Goal: Transaction & Acquisition: Purchase product/service

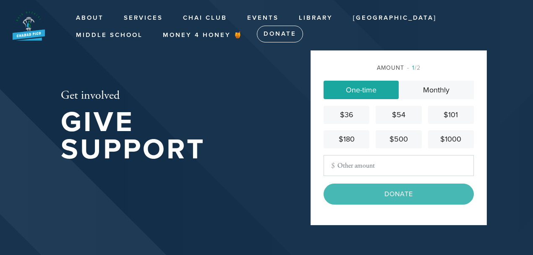
type input "18.00"
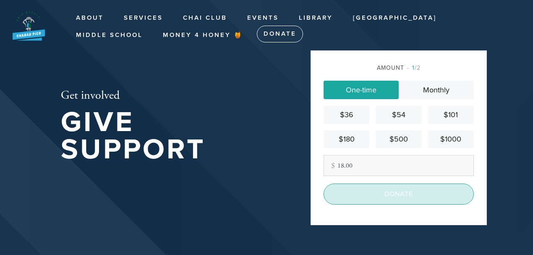
click at [390, 192] on input "Donate" at bounding box center [398, 193] width 150 height 21
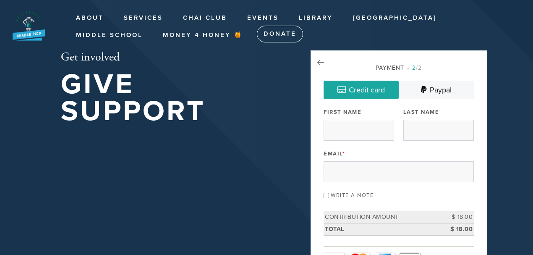
click at [363, 87] on link "Credit card" at bounding box center [360, 90] width 75 height 18
click at [357, 131] on input "First Name" at bounding box center [358, 130] width 70 height 21
type input "Levi"
type input "Garbose"
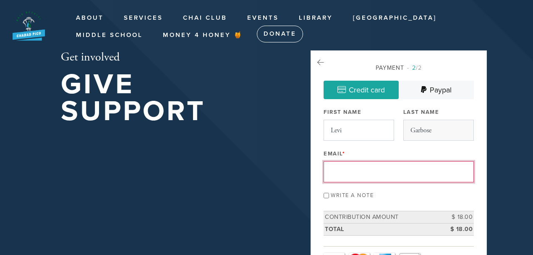
type input "[EMAIL_ADDRESS][DOMAIN_NAME]"
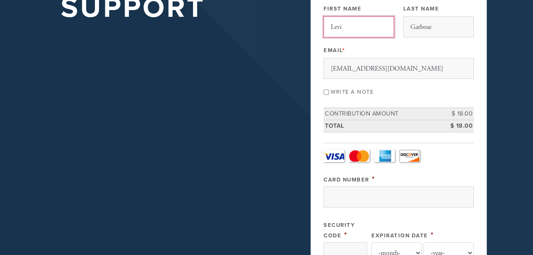
scroll to position [112, 0]
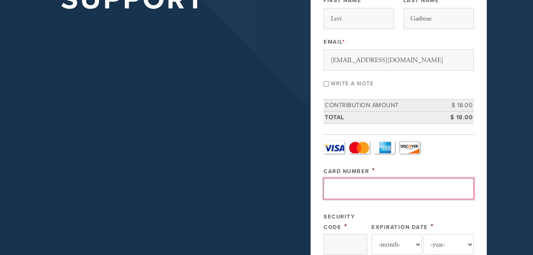
click at [343, 186] on input "Card Number" at bounding box center [398, 188] width 150 height 21
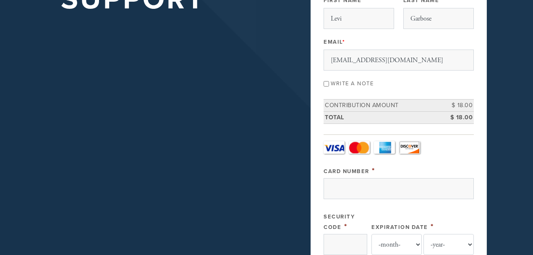
type input "[CREDIT_CARD_NUMBER]"
type input "***"
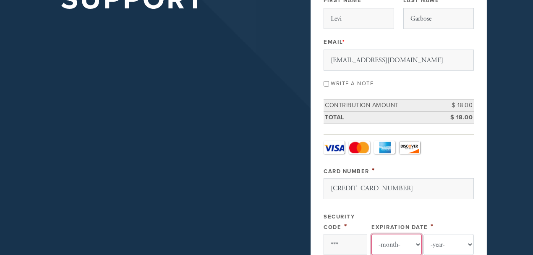
select select "4"
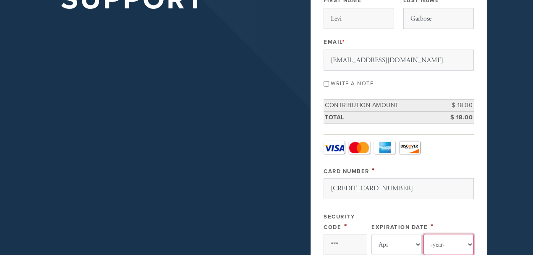
select select "2030"
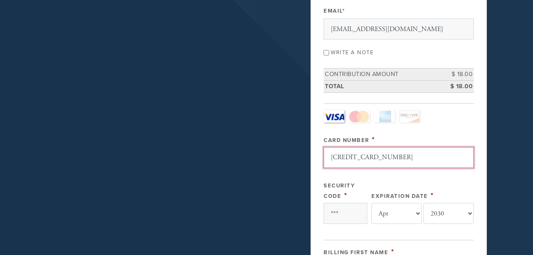
scroll to position [168, 0]
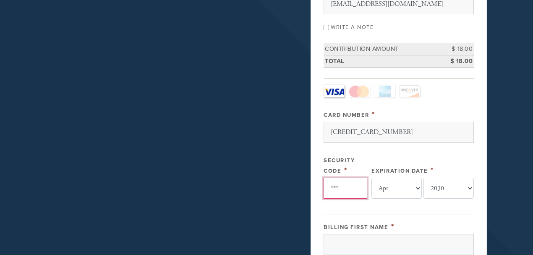
click at [354, 184] on input "***" at bounding box center [345, 187] width 44 height 21
type input "*"
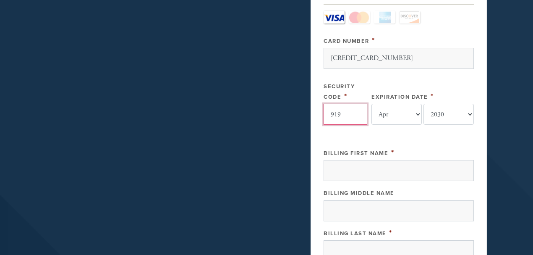
scroll to position [252, 0]
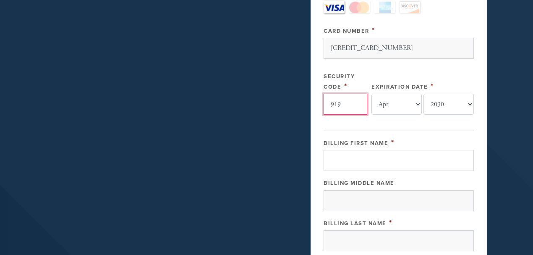
type input "919"
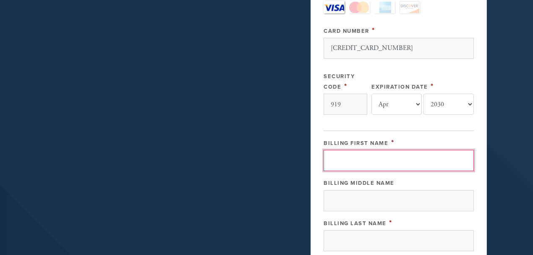
click at [347, 155] on input "Billing First Name" at bounding box center [398, 160] width 150 height 21
type input "Levi"
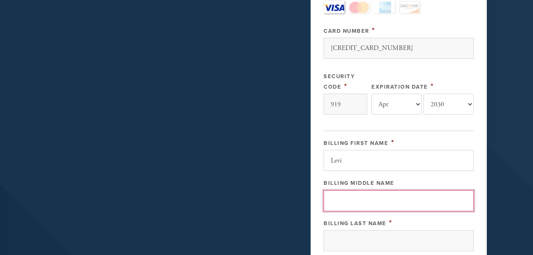
type input "and [PERSON_NAME]"
type input "Garbose"
type input "[STREET_ADDRESS][PERSON_NAME]"
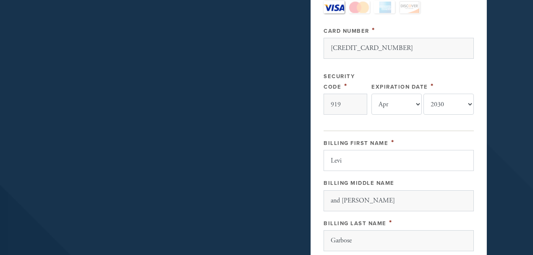
type input "[GEOGRAPHIC_DATA]"
type input "90035"
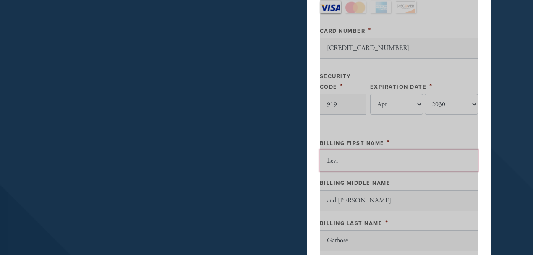
scroll to position [461, 0]
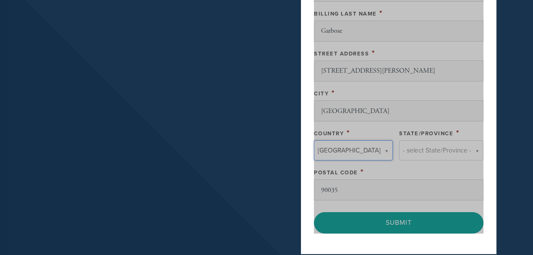
type input "[GEOGRAPHIC_DATA]"
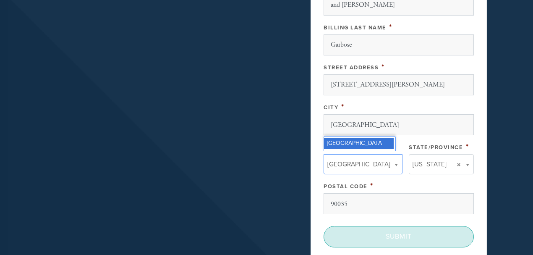
scroll to position [0, 0]
click at [397, 231] on input "Submit" at bounding box center [398, 236] width 150 height 21
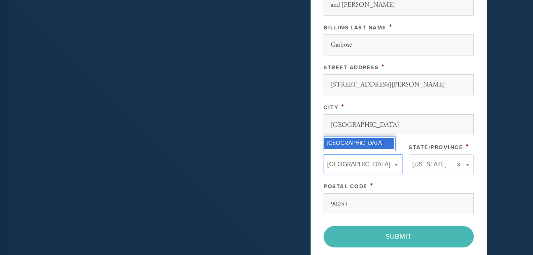
click at [398, 230] on div "< Previous Page Submit" at bounding box center [398, 236] width 150 height 21
